Goal: Task Accomplishment & Management: Use online tool/utility

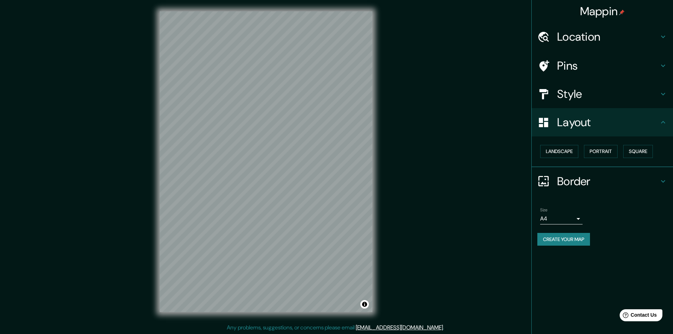
click at [554, 241] on button "Create your map" at bounding box center [563, 239] width 53 height 13
drag, startPoint x: 602, startPoint y: 152, endPoint x: 611, endPoint y: 157, distance: 10.1
click at [604, 153] on button "Portrait" at bounding box center [601, 151] width 34 height 13
click at [571, 146] on button "Landscape" at bounding box center [559, 151] width 38 height 13
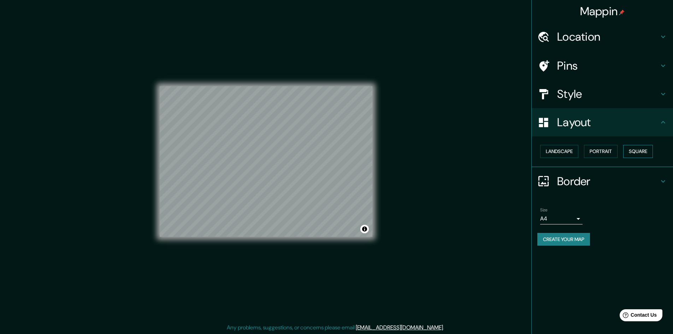
click at [645, 150] on button "Square" at bounding box center [638, 151] width 30 height 13
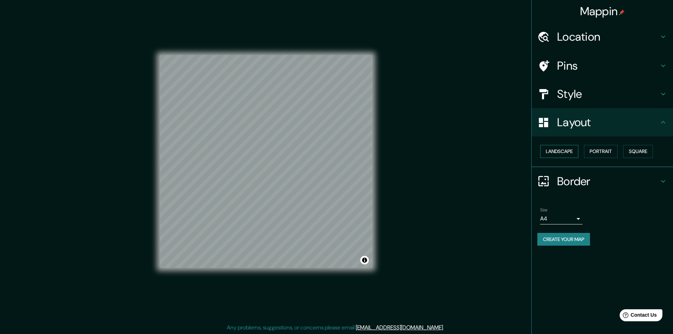
drag, startPoint x: 563, startPoint y: 142, endPoint x: 566, endPoint y: 152, distance: 9.9
click at [562, 143] on div "Landscape [GEOGRAPHIC_DATA]" at bounding box center [605, 151] width 136 height 19
click at [565, 150] on button "Landscape" at bounding box center [559, 151] width 38 height 13
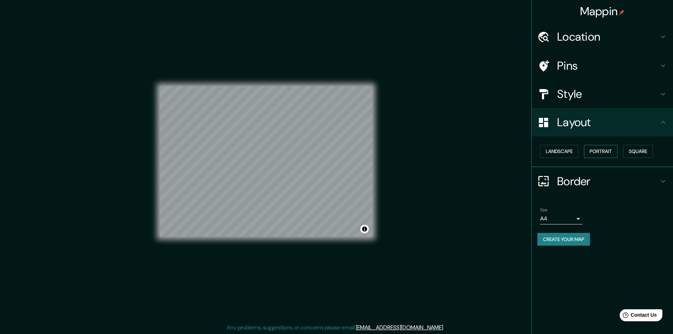
click at [602, 148] on button "Portrait" at bounding box center [601, 151] width 34 height 13
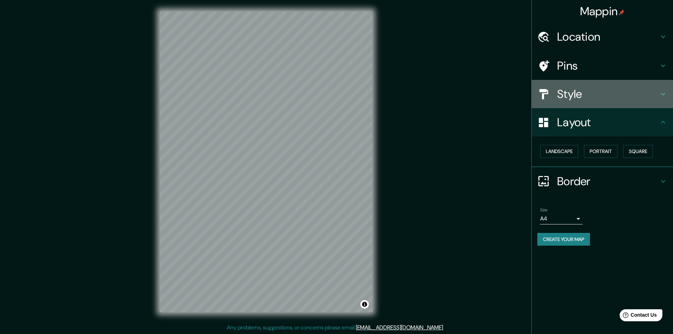
click at [576, 96] on h4 "Style" at bounding box center [608, 94] width 102 height 14
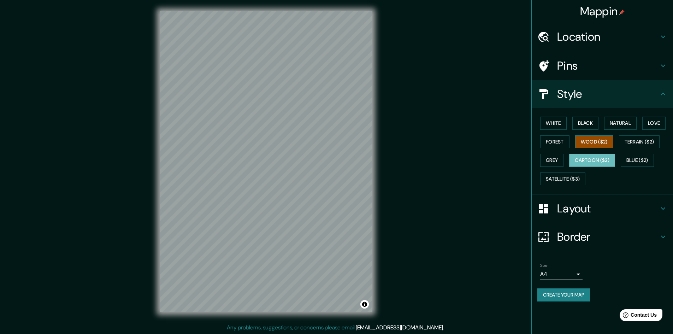
click at [596, 139] on button "Wood ($2)" at bounding box center [594, 141] width 38 height 13
click at [556, 158] on button "Grey" at bounding box center [551, 160] width 23 height 13
click at [565, 140] on button "Forest" at bounding box center [554, 141] width 29 height 13
click at [591, 121] on button "Black" at bounding box center [585, 123] width 26 height 13
click at [617, 120] on button "Natural" at bounding box center [620, 123] width 33 height 13
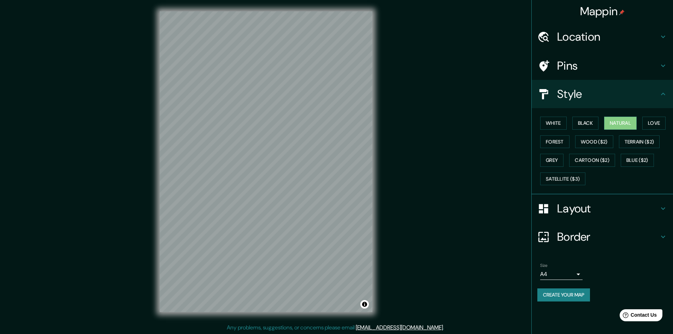
click at [572, 216] on div "Layout" at bounding box center [602, 208] width 141 height 28
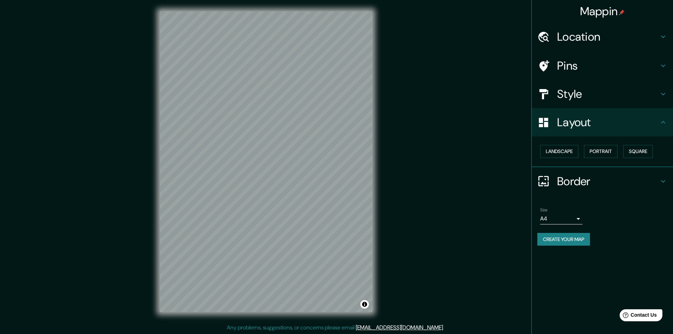
click at [571, 143] on div "Landscape [GEOGRAPHIC_DATA]" at bounding box center [605, 151] width 136 height 19
drag, startPoint x: 567, startPoint y: 151, endPoint x: 571, endPoint y: 157, distance: 6.5
click at [567, 152] on button "Landscape" at bounding box center [559, 151] width 38 height 13
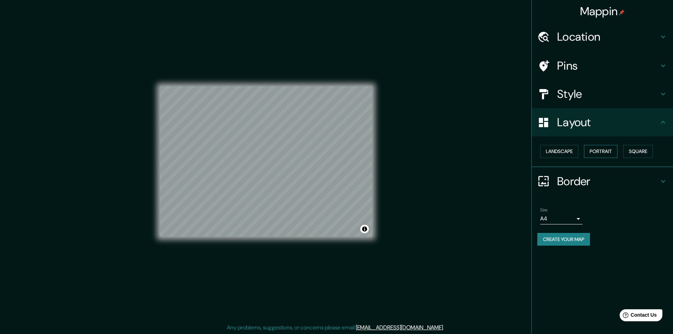
click at [608, 151] on button "Portrait" at bounding box center [601, 151] width 34 height 13
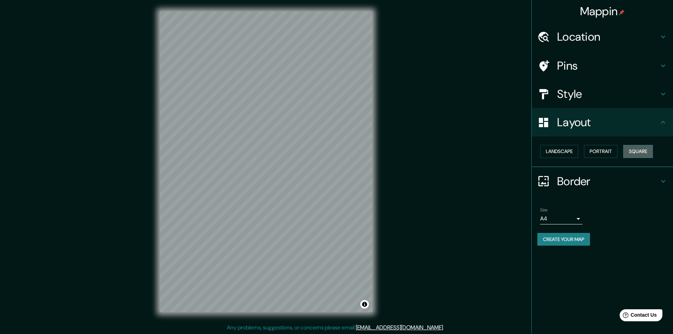
click at [633, 147] on button "Square" at bounding box center [638, 151] width 30 height 13
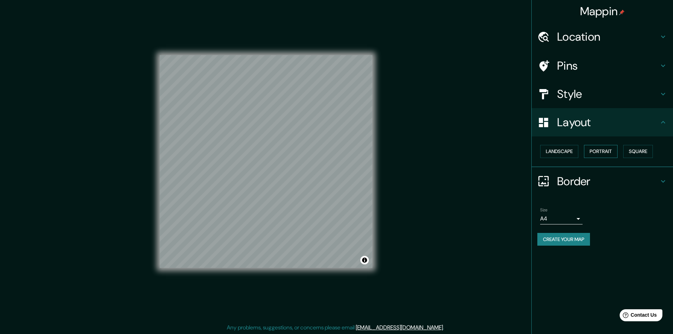
click at [611, 155] on button "Portrait" at bounding box center [601, 151] width 34 height 13
